Goal: Task Accomplishment & Management: Complete application form

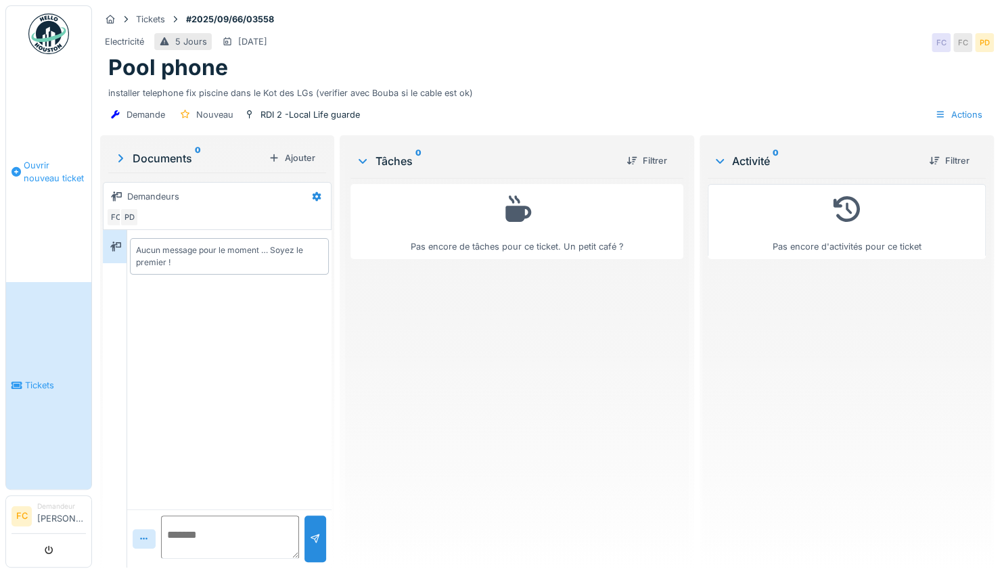
click at [53, 163] on span "Ouvrir nouveau ticket" at bounding box center [55, 172] width 62 height 26
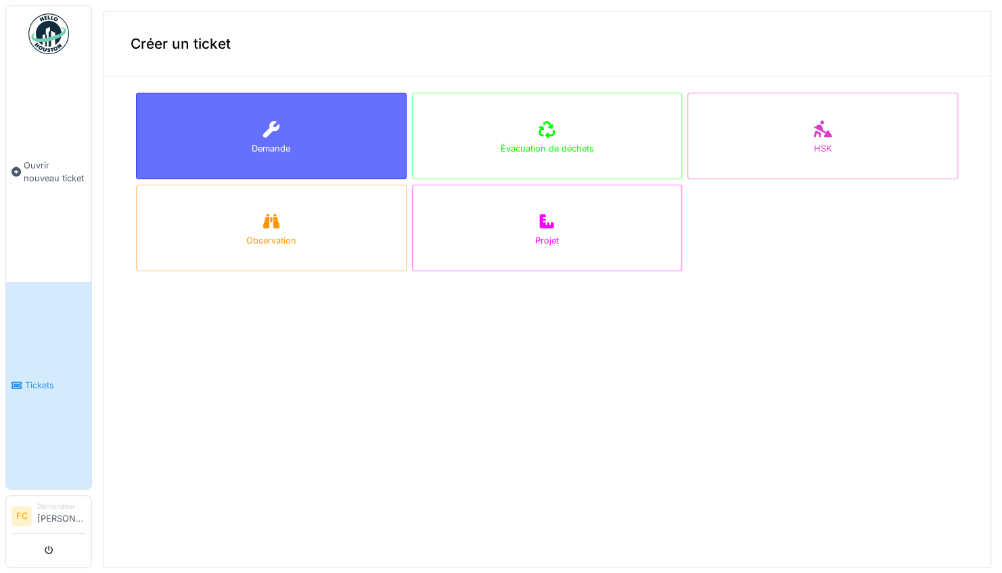
click at [265, 142] on div "Demande" at bounding box center [271, 148] width 39 height 13
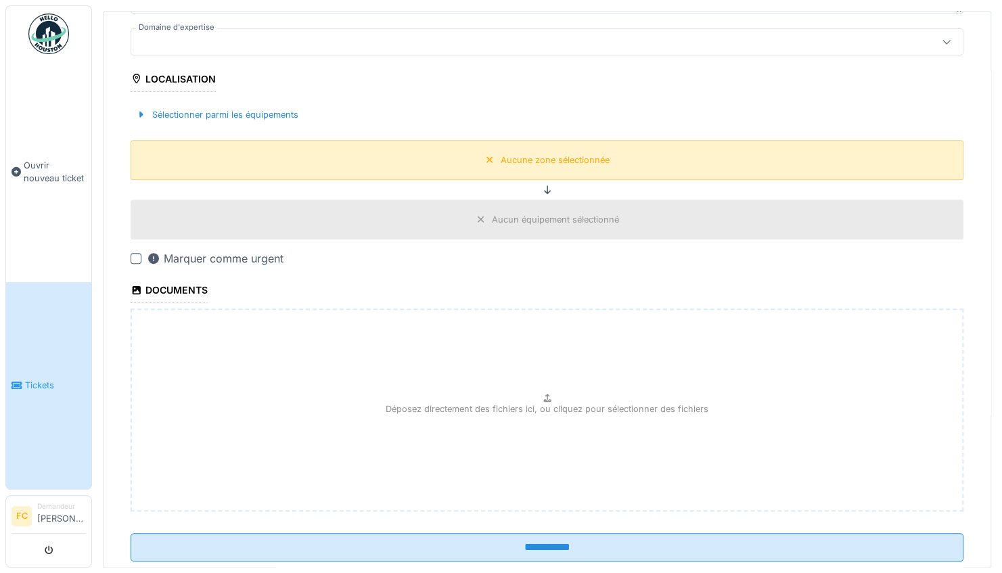
scroll to position [313, 0]
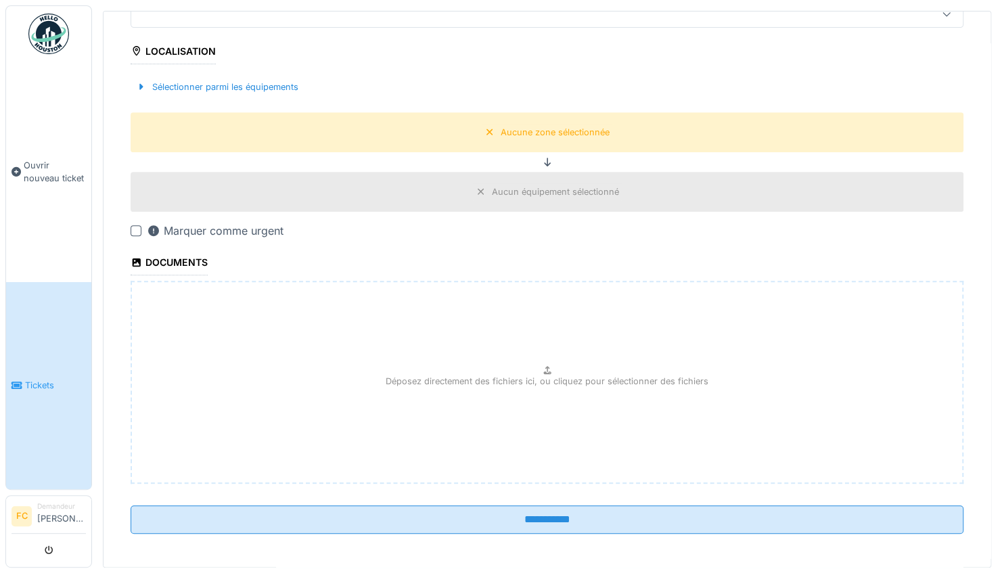
click at [131, 227] on div at bounding box center [136, 230] width 11 height 11
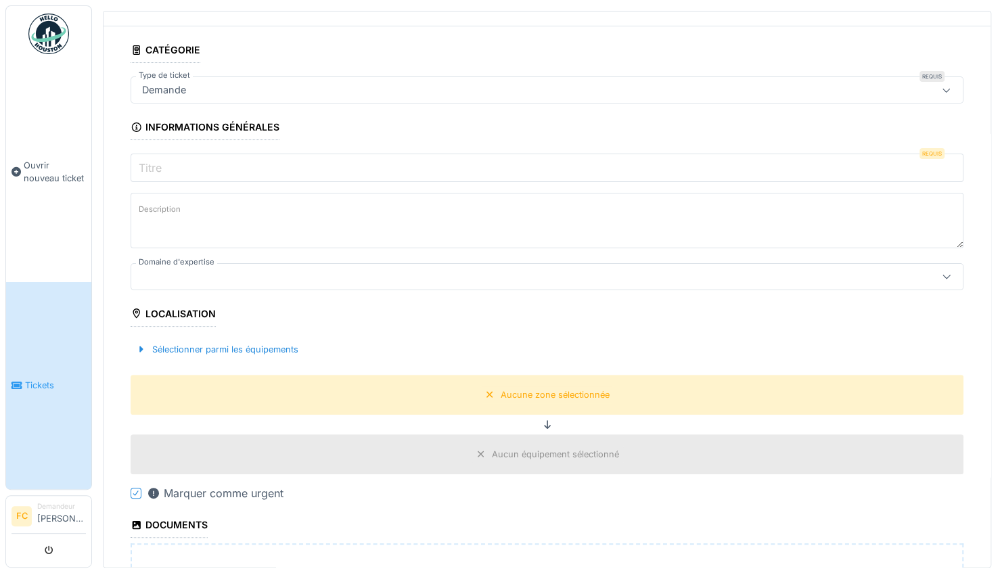
scroll to position [42, 0]
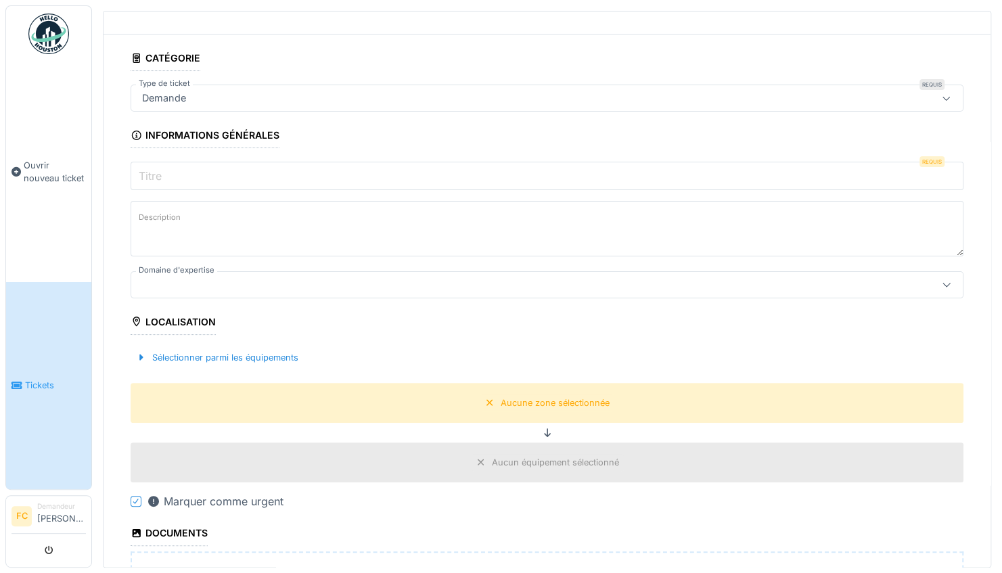
click at [191, 185] on input "Titre" at bounding box center [547, 176] width 833 height 28
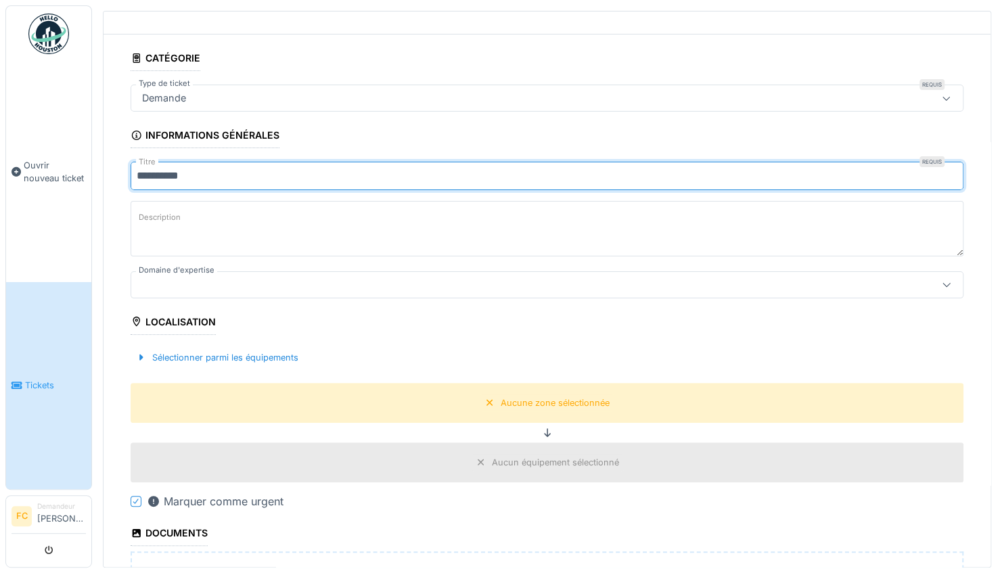
type input "**********"
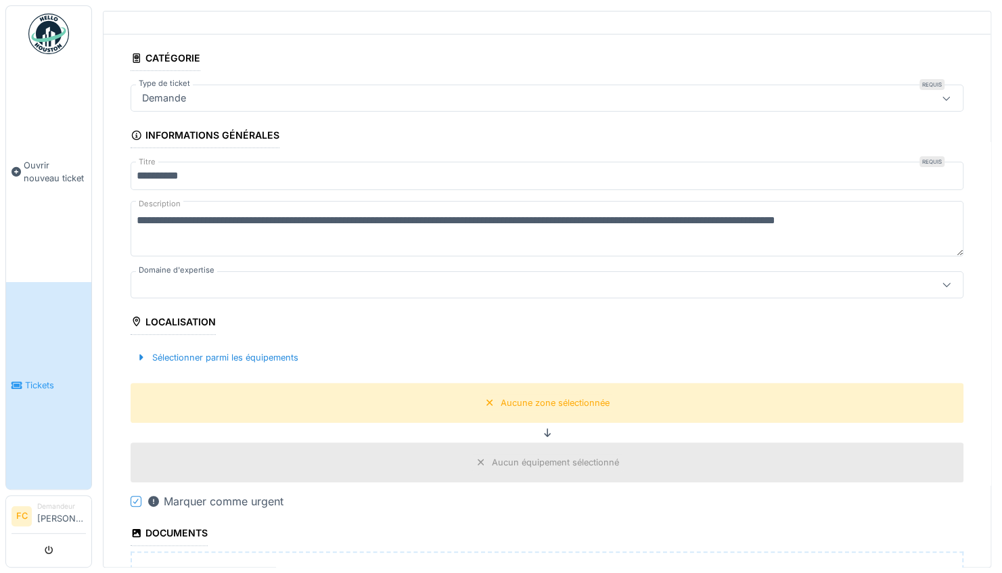
type textarea "**********"
click at [207, 282] on div at bounding box center [501, 284] width 728 height 15
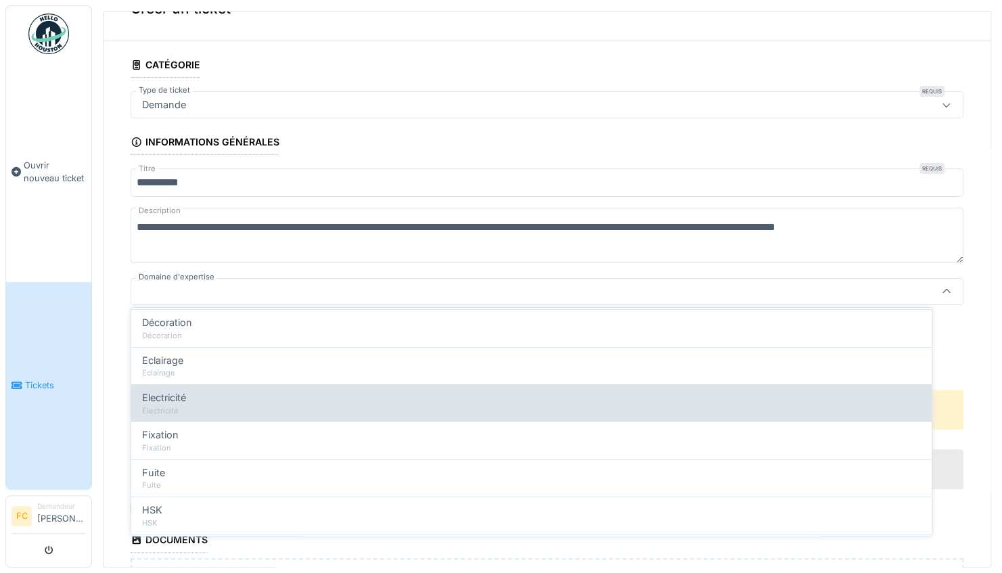
scroll to position [203, 0]
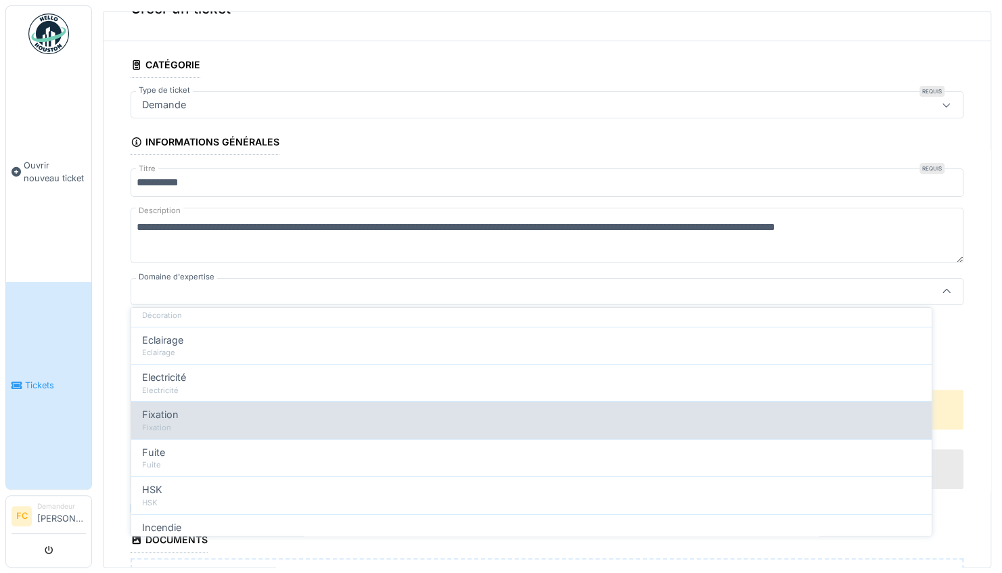
click at [212, 413] on div "Fixation" at bounding box center [531, 414] width 779 height 15
type input "***"
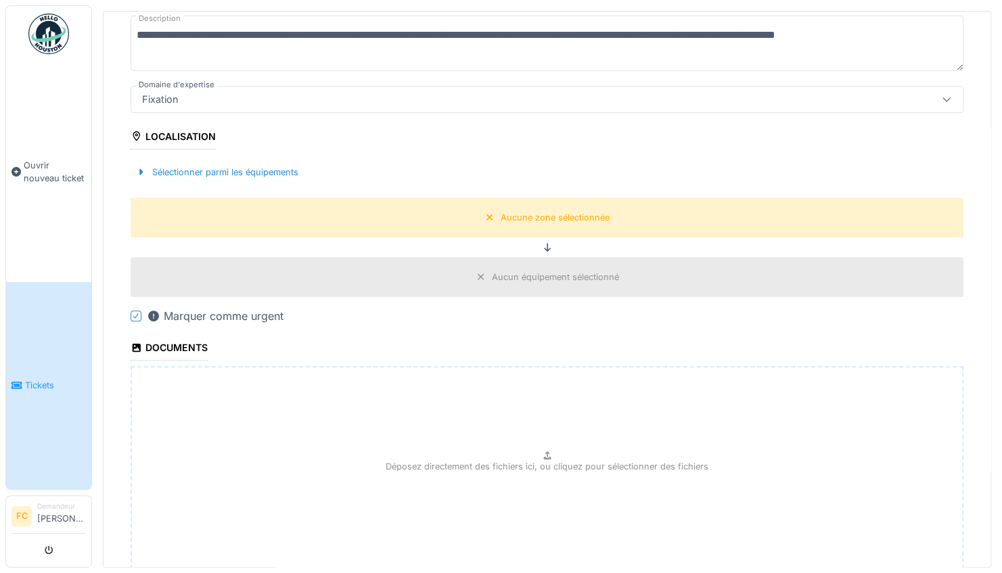
scroll to position [238, 0]
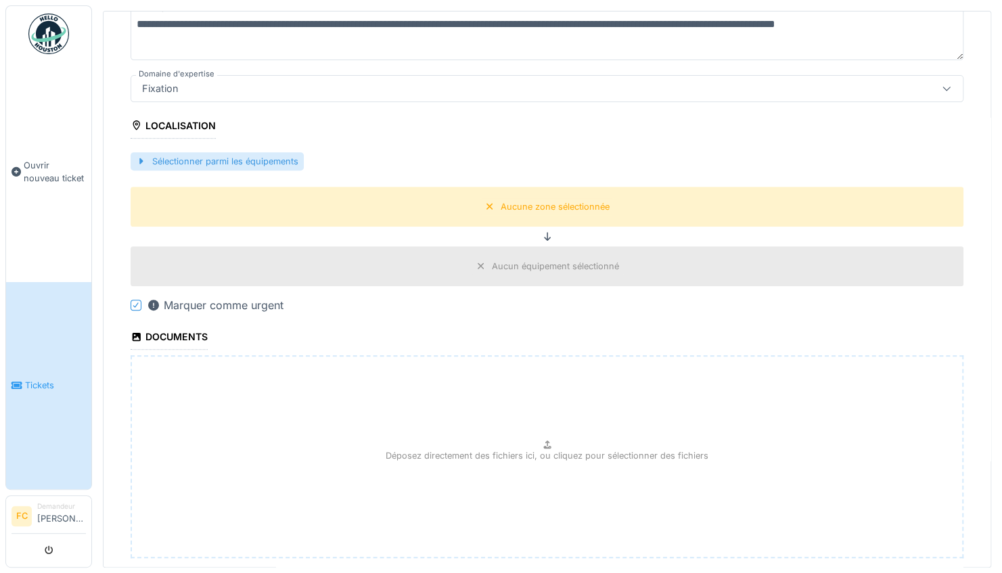
click at [219, 160] on div "Sélectionner parmi les équipements" at bounding box center [217, 161] width 173 height 18
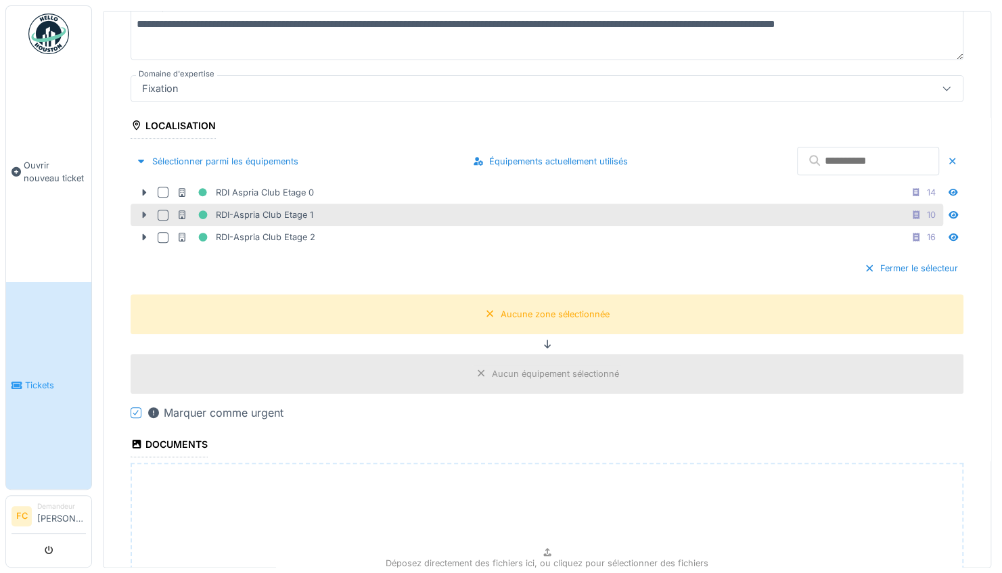
click at [141, 210] on icon at bounding box center [144, 214] width 11 height 9
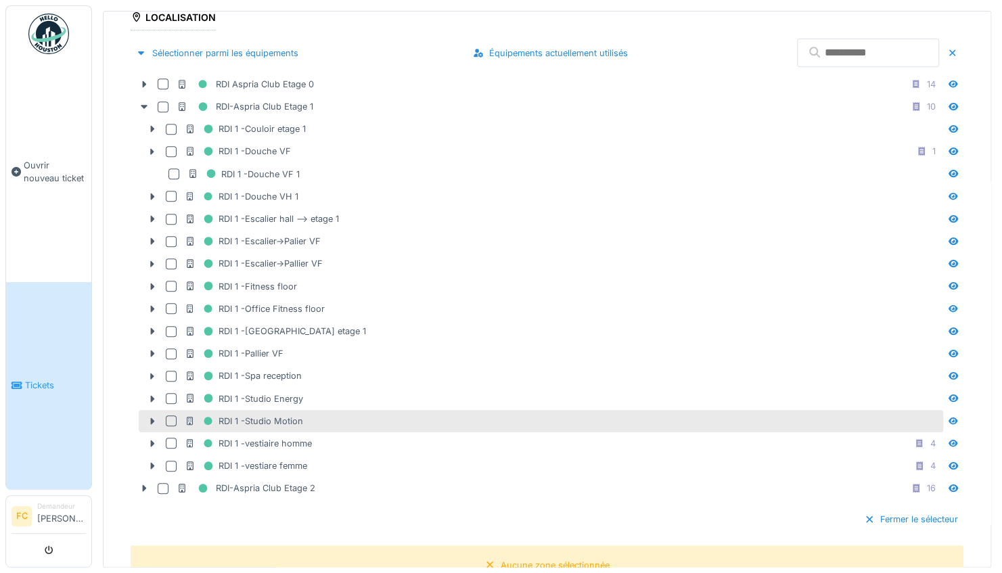
scroll to position [374, 0]
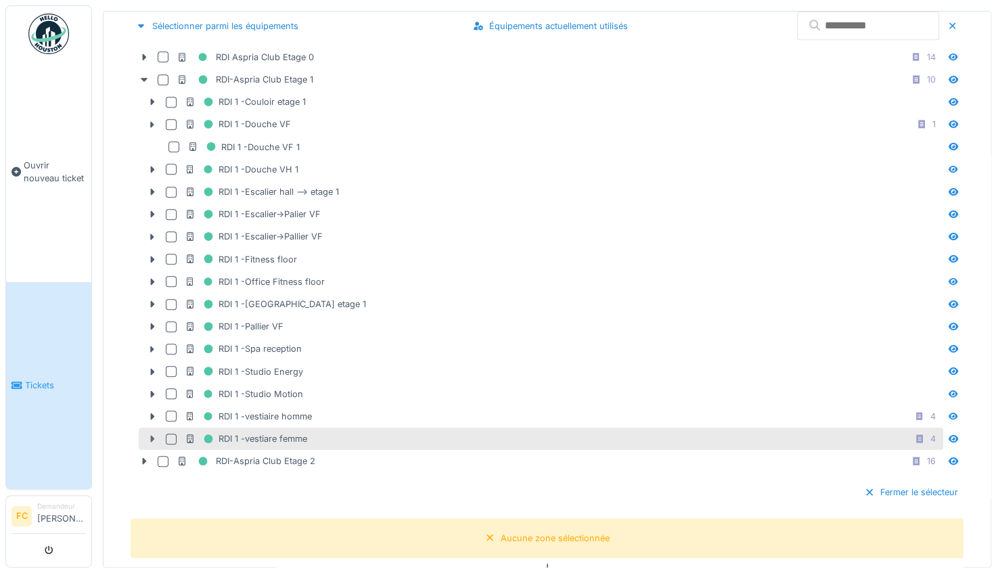
click at [152, 436] on icon at bounding box center [153, 439] width 4 height 7
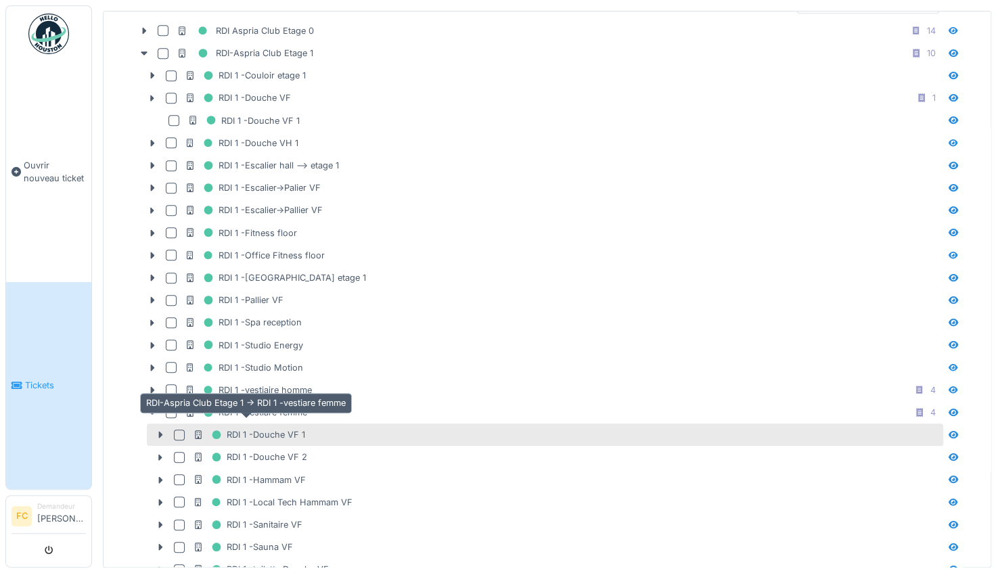
scroll to position [441, 0]
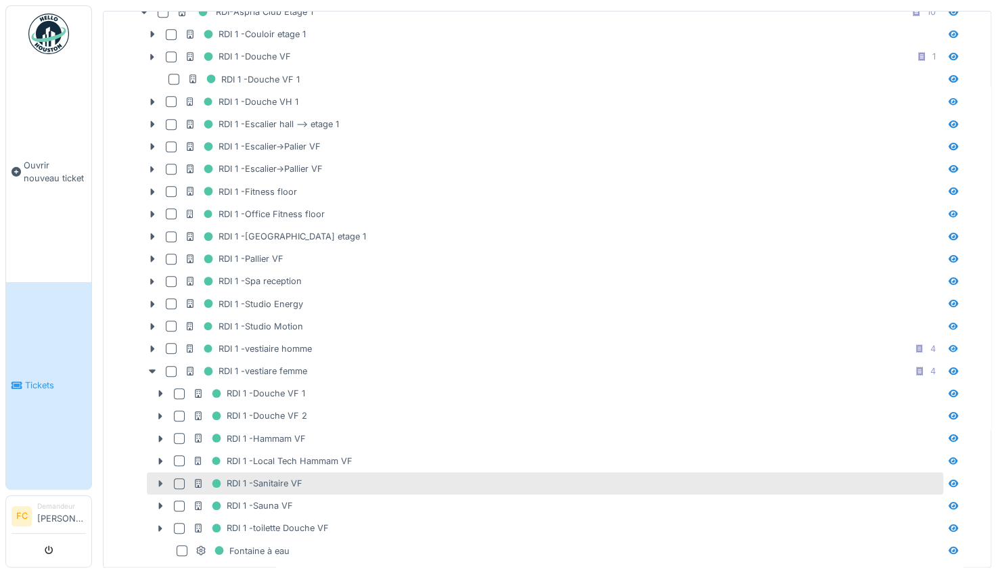
click at [162, 479] on icon at bounding box center [160, 483] width 11 height 9
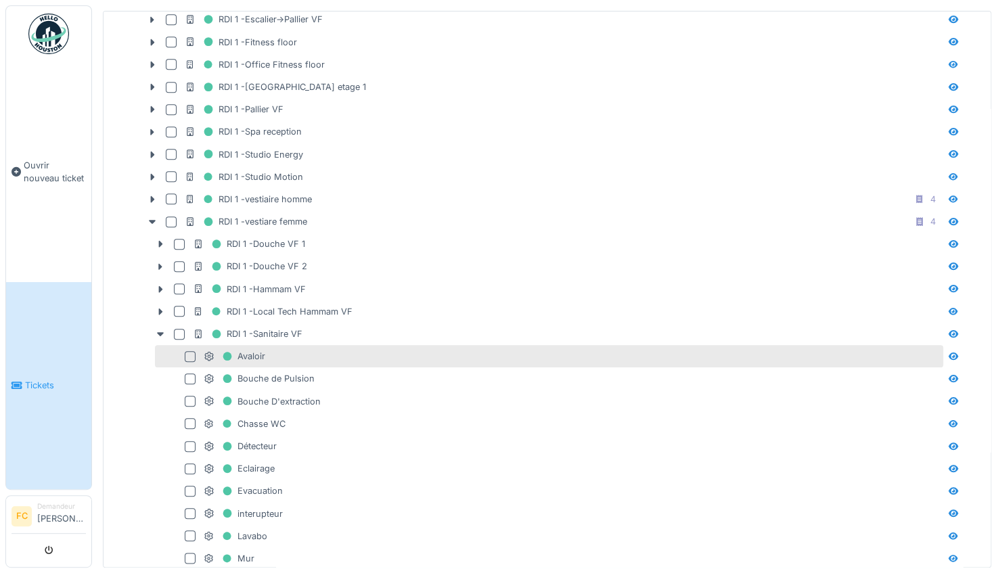
scroll to position [509, 0]
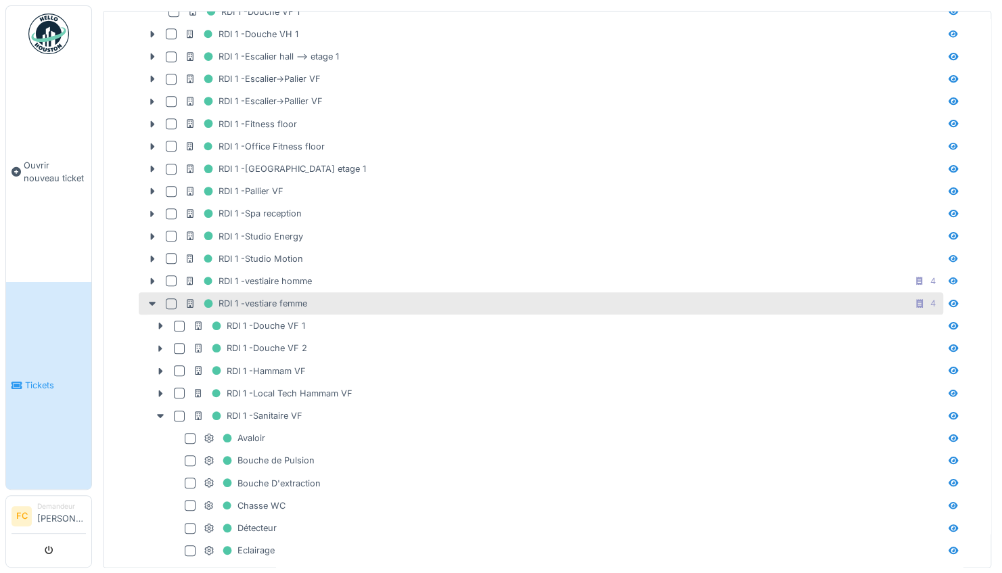
click at [175, 298] on div at bounding box center [171, 303] width 11 height 11
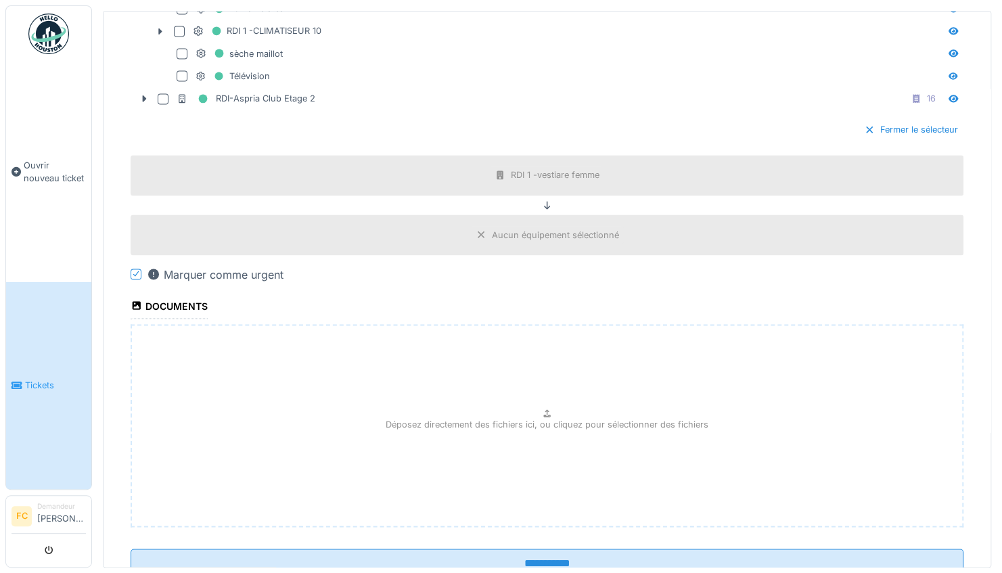
scroll to position [1321, 0]
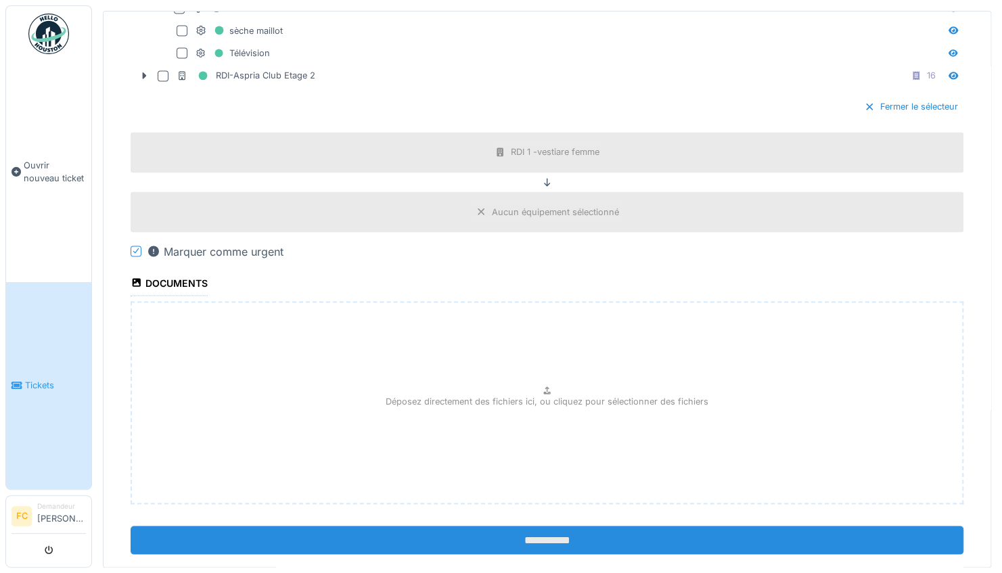
click at [534, 526] on input "**********" at bounding box center [547, 540] width 833 height 28
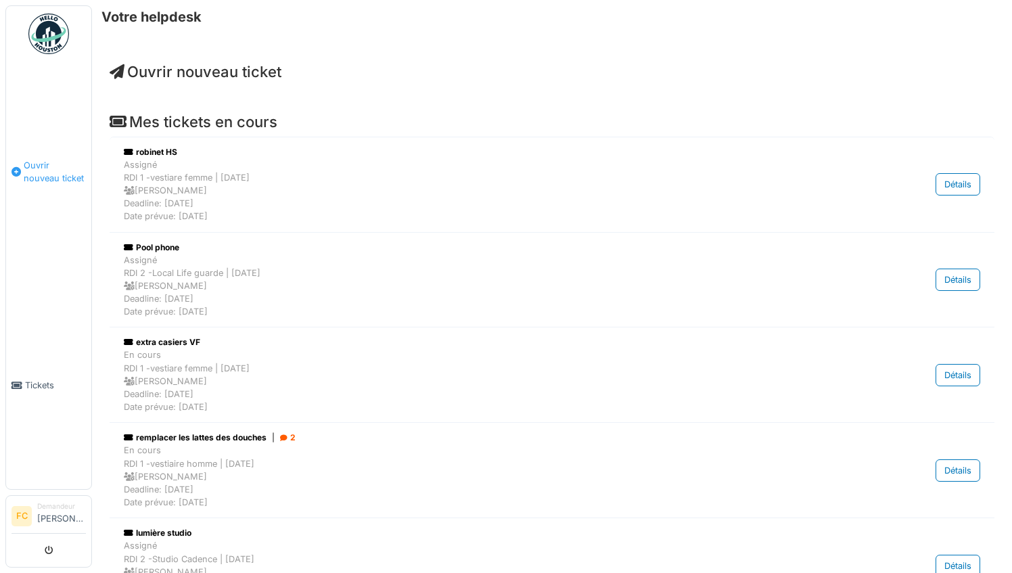
click at [28, 171] on span "Ouvrir nouveau ticket" at bounding box center [55, 172] width 62 height 26
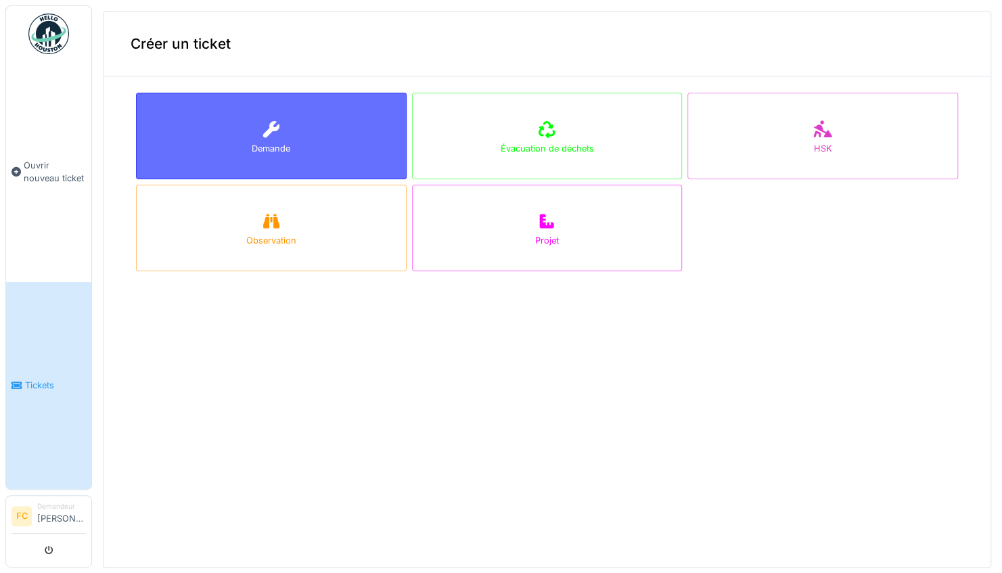
click at [230, 127] on div "Demande" at bounding box center [271, 136] width 271 height 87
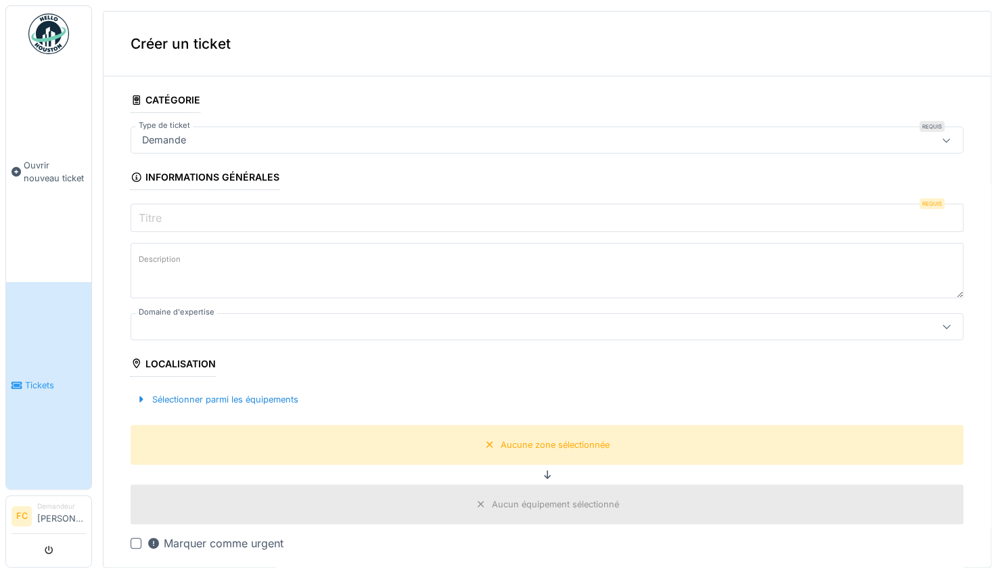
click at [199, 221] on input "Titre" at bounding box center [547, 218] width 833 height 28
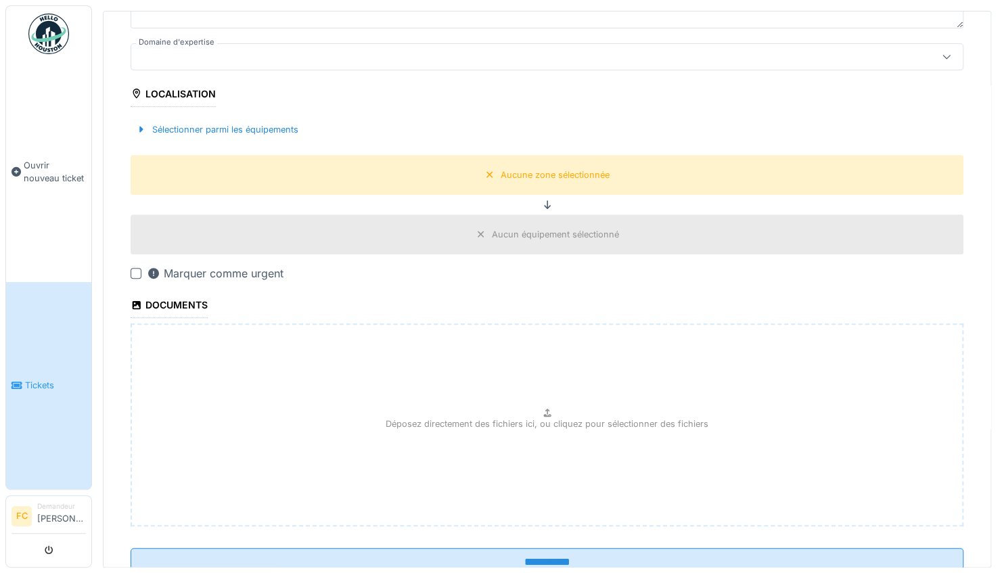
scroll to position [271, 0]
type input "********"
click at [133, 270] on div at bounding box center [136, 272] width 11 height 11
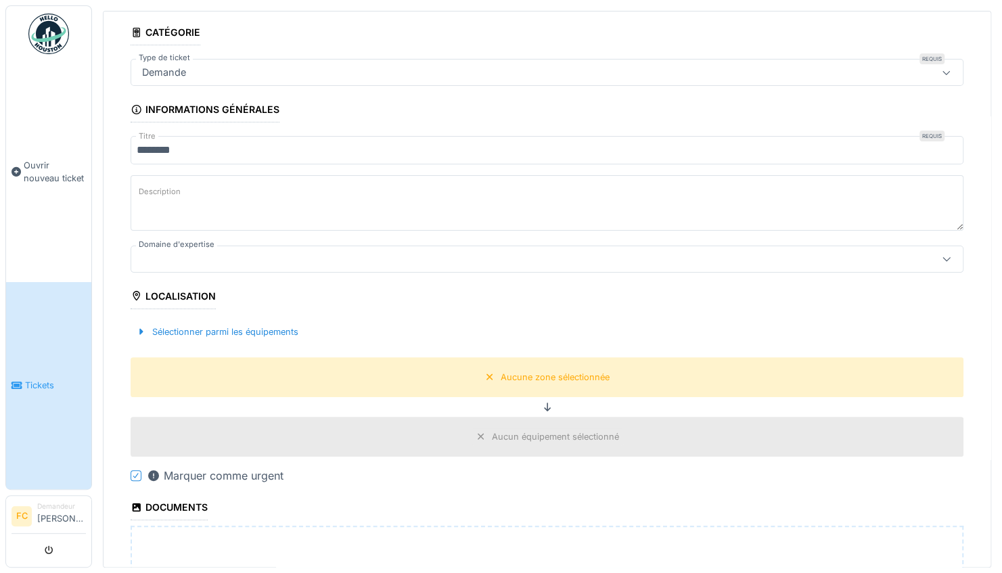
click at [227, 200] on textarea "Description" at bounding box center [547, 202] width 833 height 55
type textarea "**********"
click at [248, 246] on div at bounding box center [547, 259] width 833 height 27
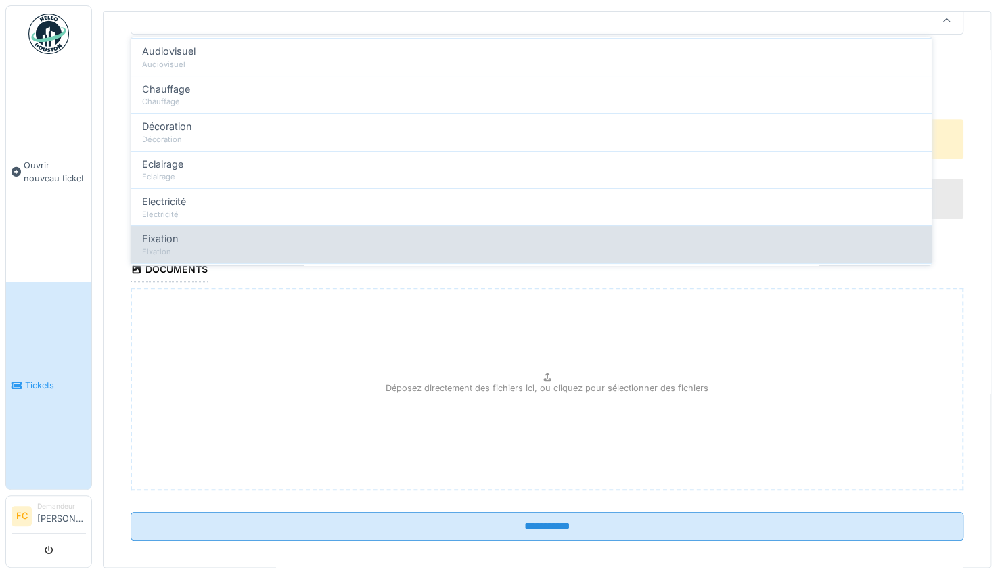
scroll to position [135, 0]
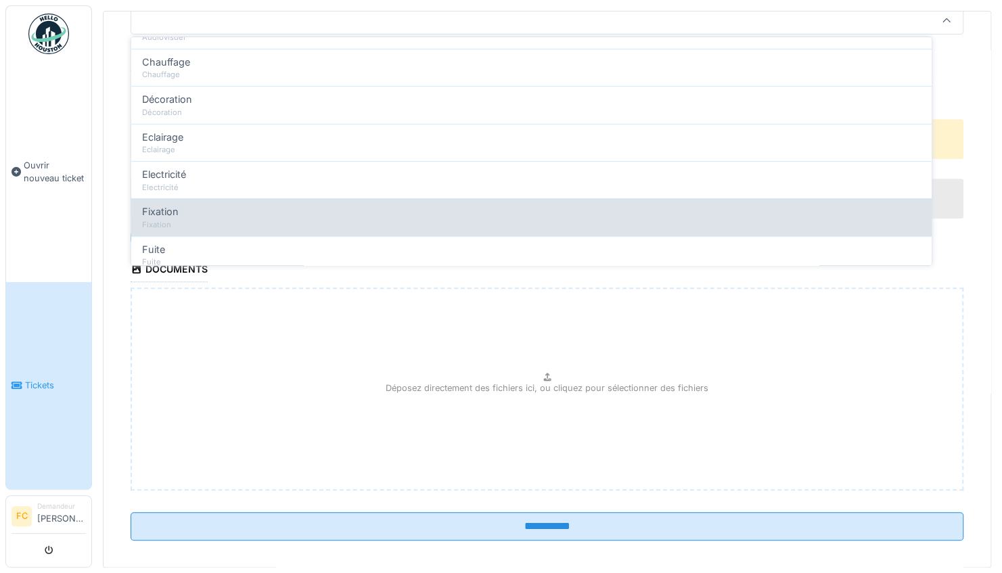
click at [188, 213] on div "Fixation" at bounding box center [531, 211] width 779 height 15
type input "***"
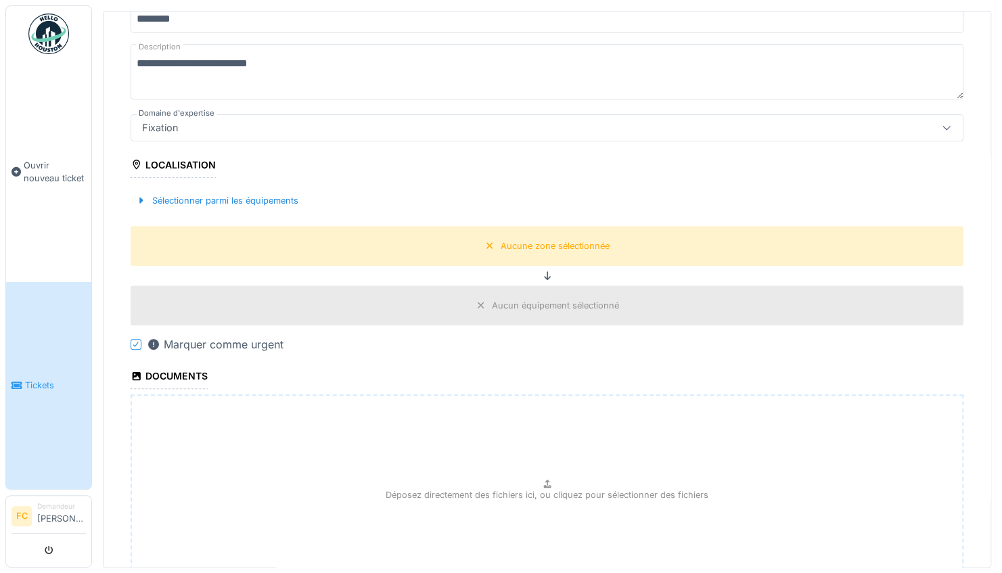
scroll to position [177, 0]
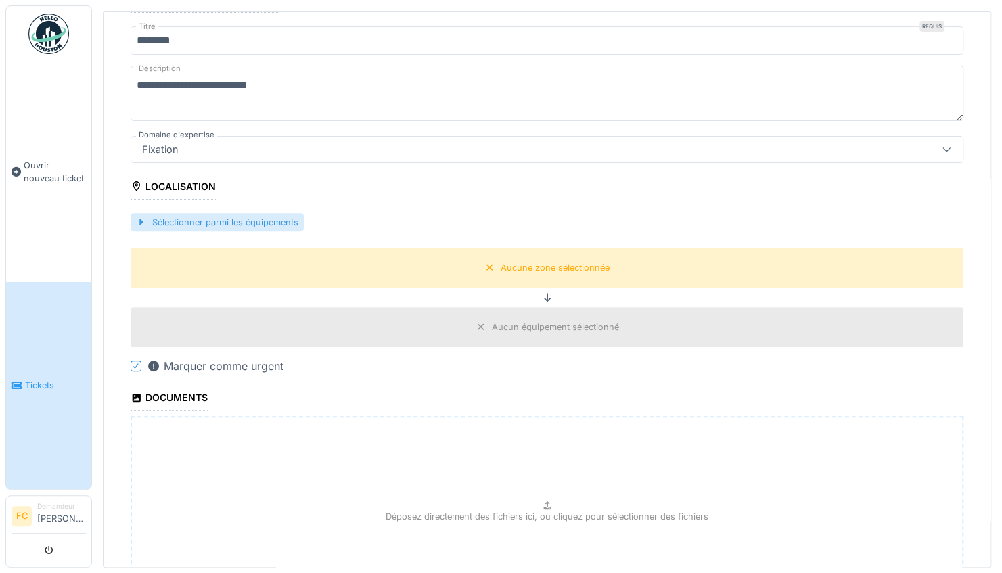
click at [239, 219] on div "Sélectionner parmi les équipements" at bounding box center [217, 222] width 173 height 18
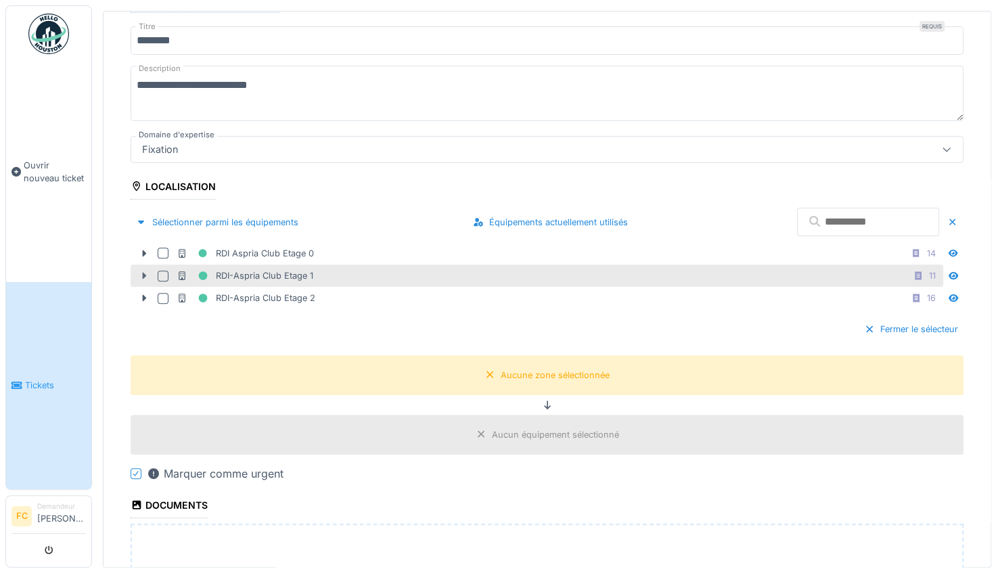
click at [141, 272] on icon at bounding box center [144, 275] width 11 height 9
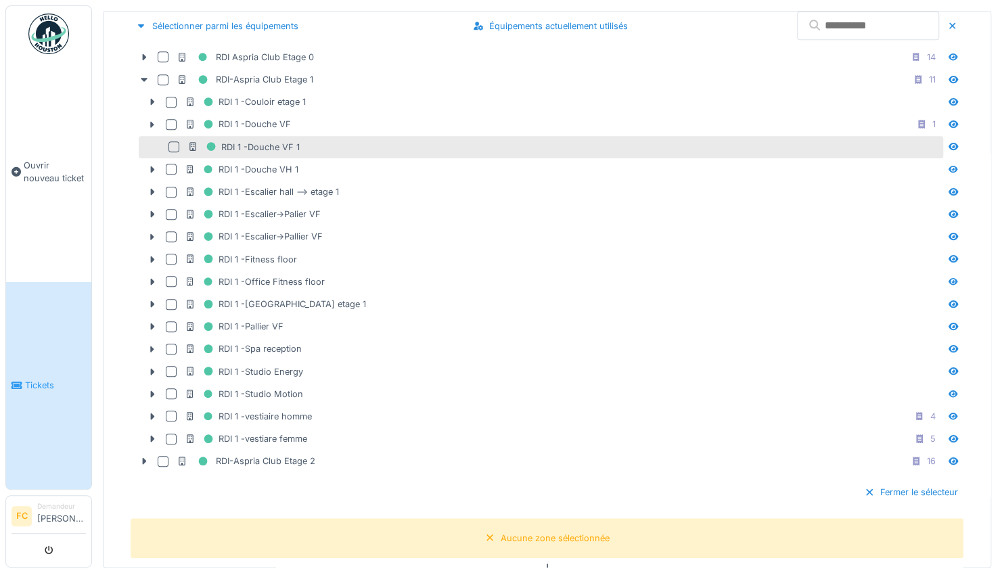
scroll to position [448, 0]
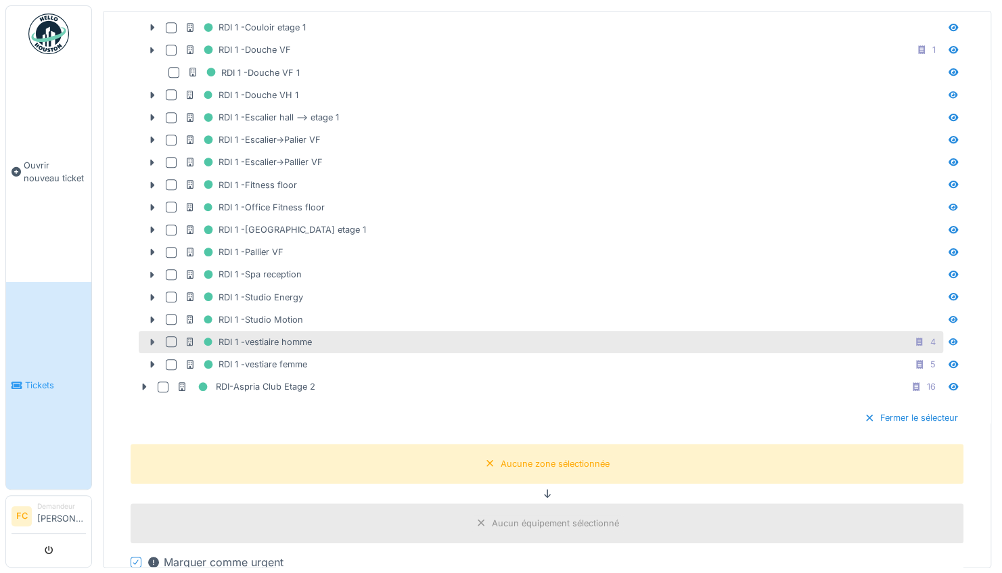
click at [153, 339] on icon at bounding box center [153, 342] width 4 height 7
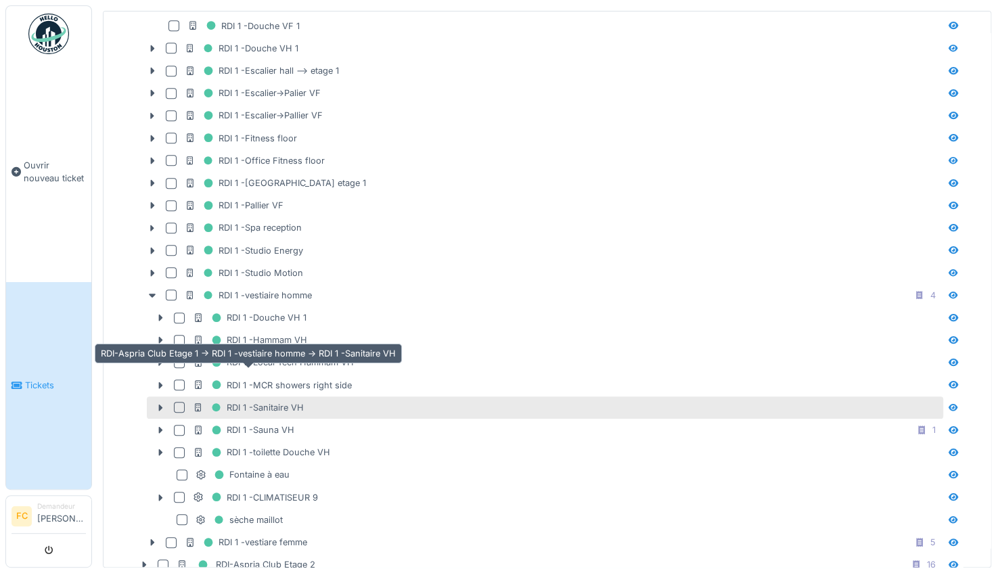
scroll to position [516, 0]
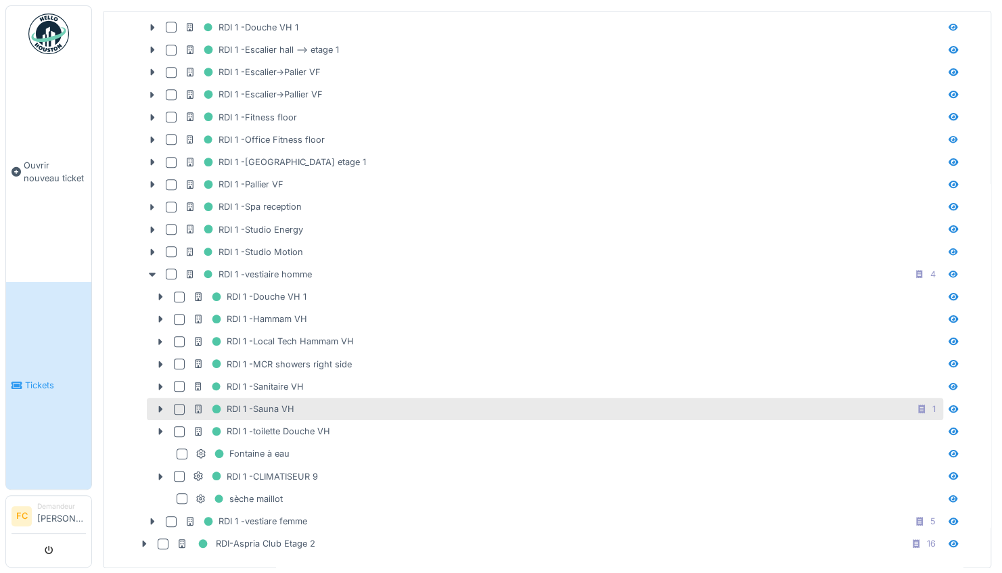
click at [181, 404] on div at bounding box center [179, 409] width 11 height 11
click at [154, 402] on div at bounding box center [161, 409] width 22 height 14
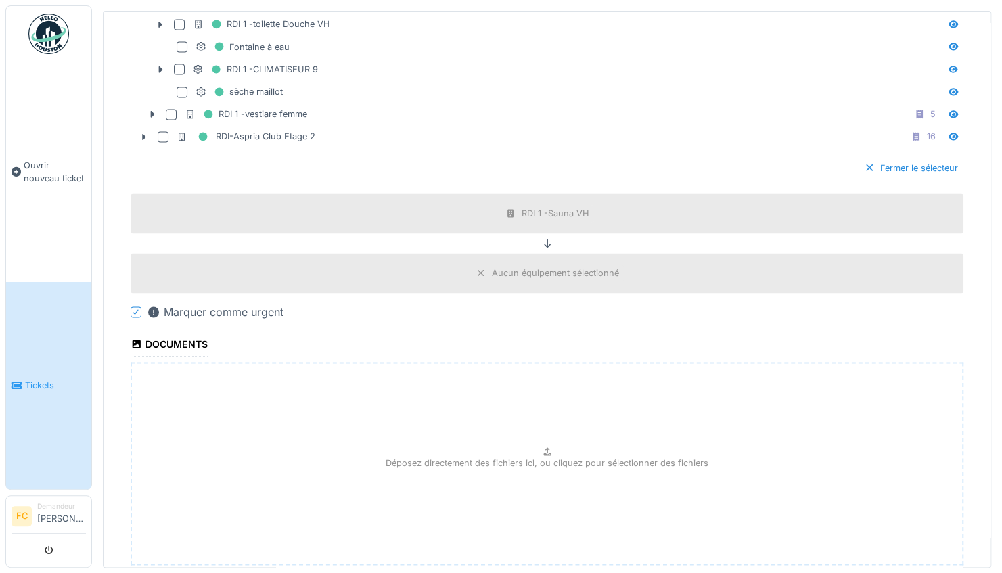
scroll to position [1255, 0]
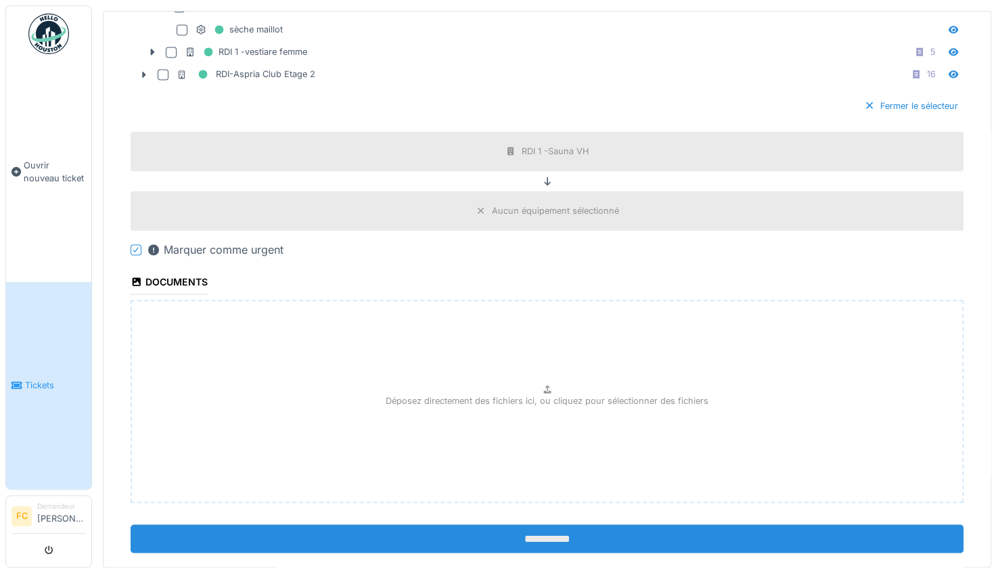
click at [556, 525] on input "**********" at bounding box center [547, 539] width 833 height 28
